Goal: Navigation & Orientation: Find specific page/section

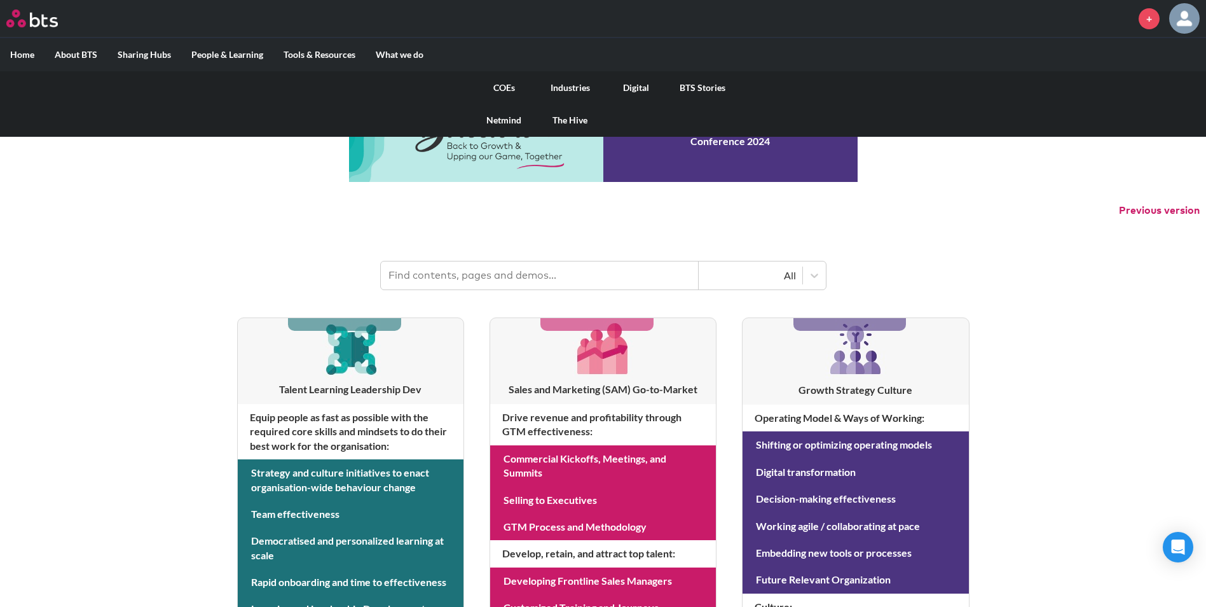
click at [511, 90] on link "COEs" at bounding box center [504, 87] width 66 height 33
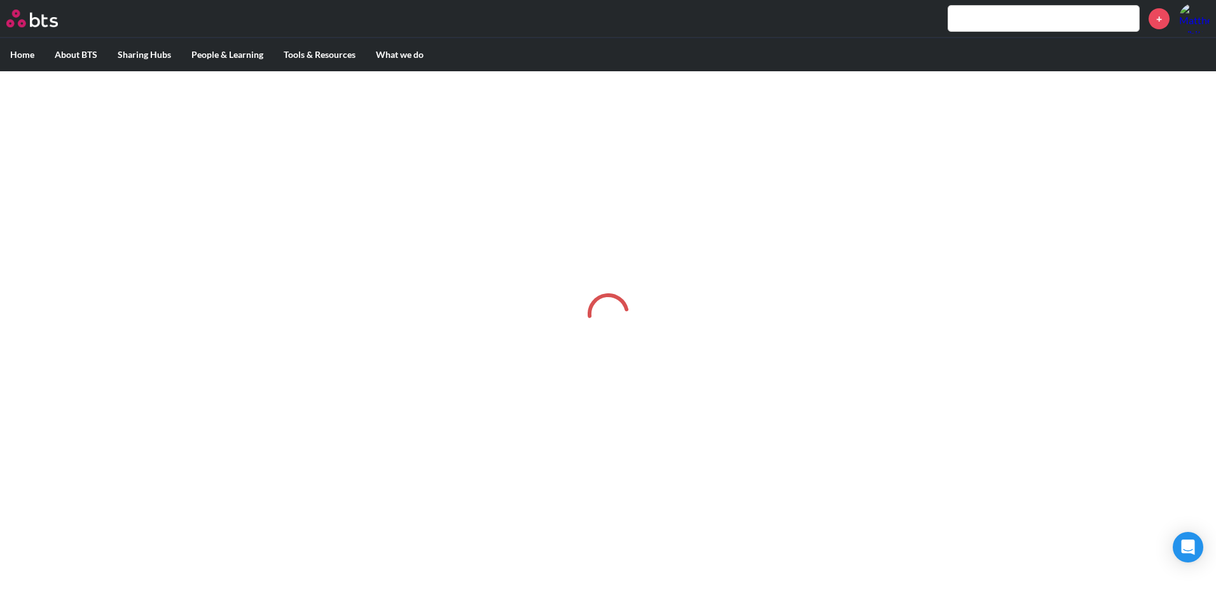
click at [511, 90] on div at bounding box center [608, 313] width 1216 height 485
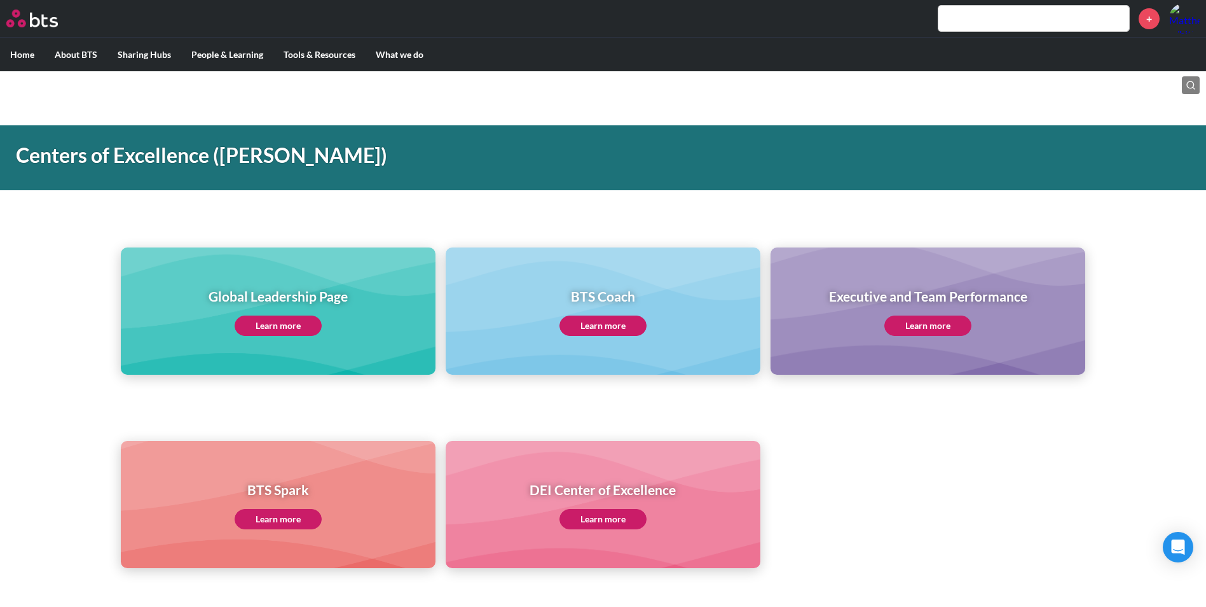
drag, startPoint x: 0, startPoint y: 0, endPoint x: 511, endPoint y: 90, distance: 519.0
click at [511, 90] on main "Centers of Excellence ([PERSON_NAME]) Global Leadership Page Learn more BTS Coa…" at bounding box center [603, 613] width 1206 height 1085
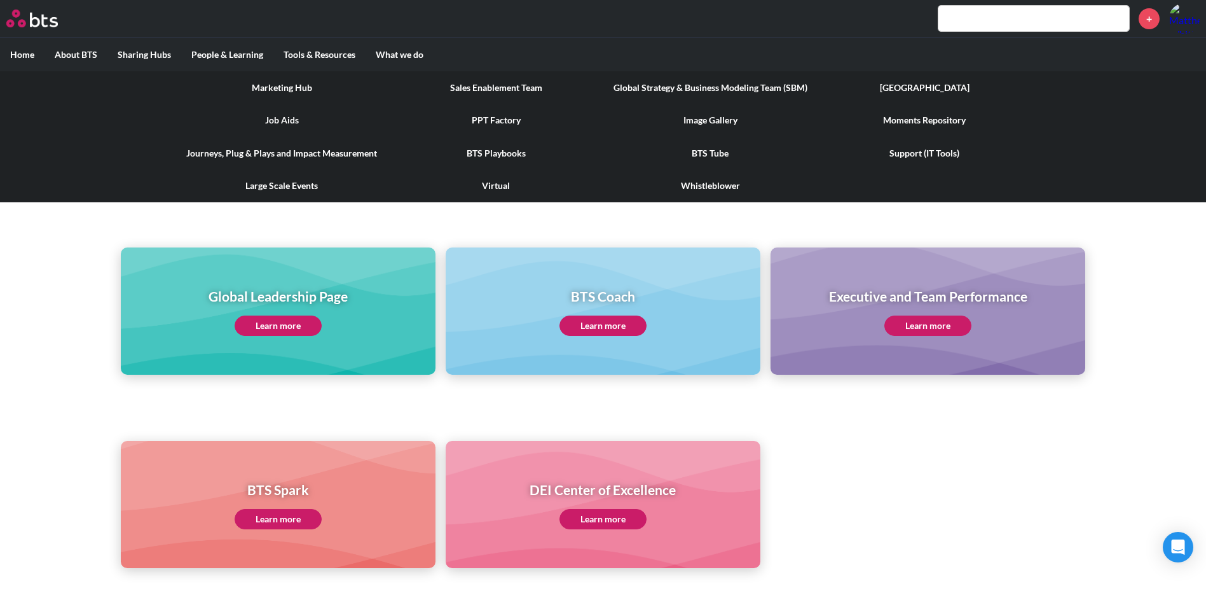
click at [908, 114] on link "Moments Repository" at bounding box center [925, 120] width 214 height 33
